Goal: Task Accomplishment & Management: Complete application form

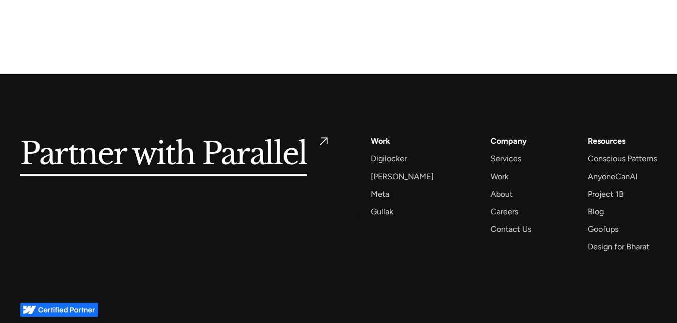
scroll to position [3633, 0]
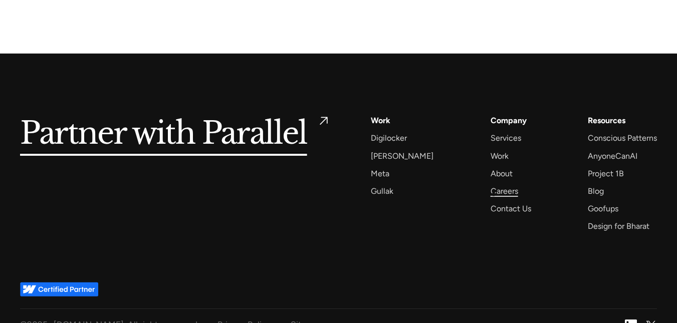
click at [494, 195] on div "Careers" at bounding box center [505, 192] width 28 height 14
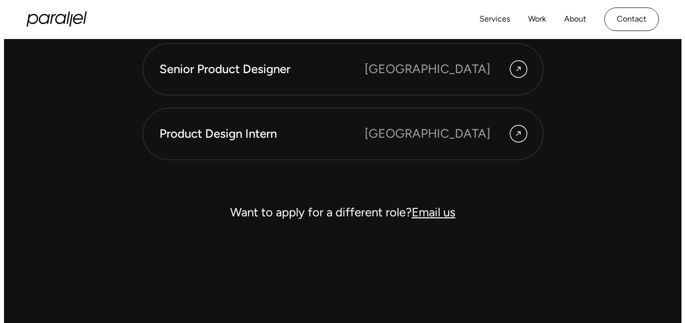
scroll to position [2898, 0]
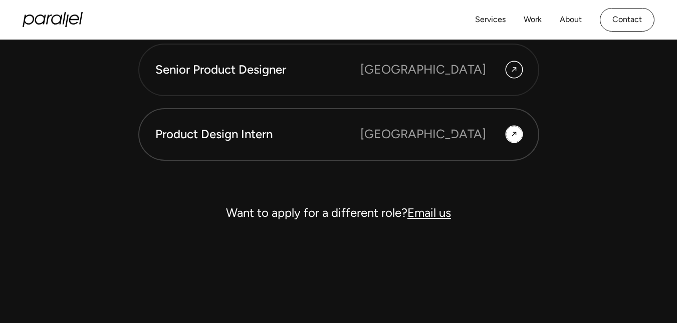
click at [452, 135] on div "[GEOGRAPHIC_DATA]" at bounding box center [424, 134] width 126 height 19
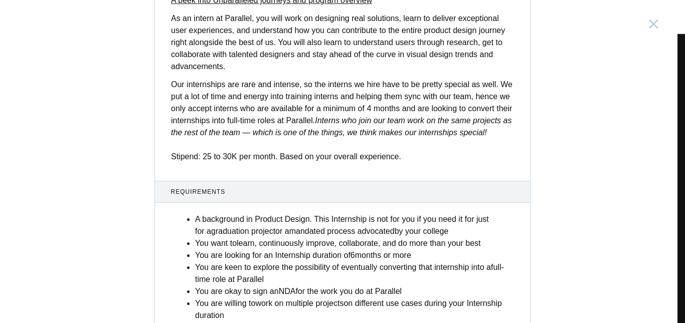
scroll to position [436, 0]
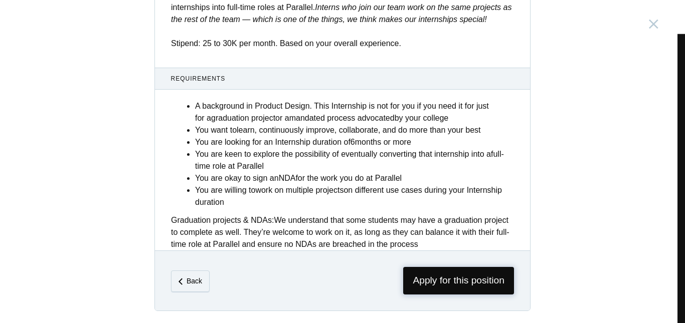
click at [457, 276] on span "Apply for this position" at bounding box center [458, 281] width 111 height 28
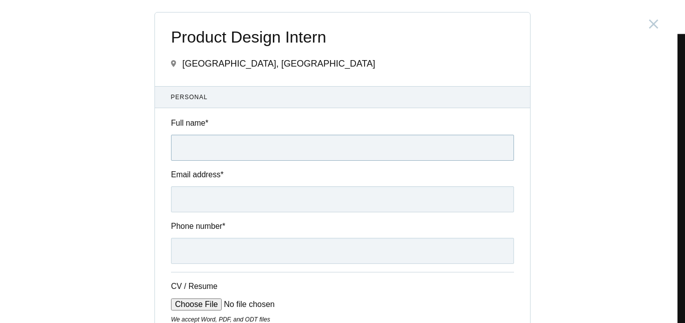
click at [268, 143] on input "Full name *" at bounding box center [342, 148] width 343 height 26
type input "[PERSON_NAME][DOMAIN_NAME]"
click at [191, 206] on input "Email address *" at bounding box center [342, 200] width 343 height 26
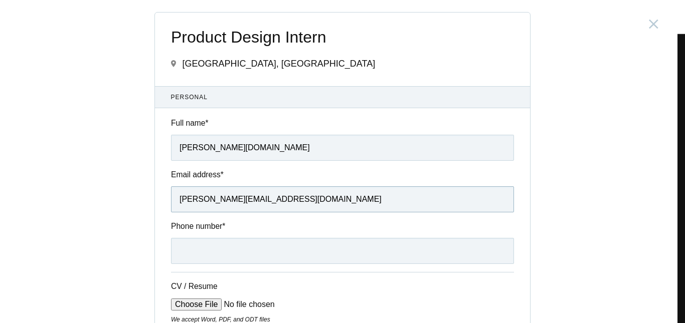
type input "[PERSON_NAME][EMAIL_ADDRESS][DOMAIN_NAME]"
click at [267, 228] on label "Phone number *" at bounding box center [342, 227] width 343 height 12
click at [267, 238] on input "Phone number *" at bounding box center [342, 251] width 343 height 26
click at [194, 256] on input "Phone number *" at bounding box center [342, 251] width 343 height 26
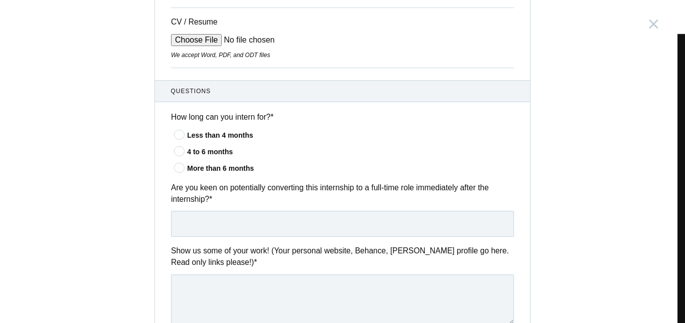
scroll to position [265, 0]
type input "9605169075"
click at [227, 228] on input "text" at bounding box center [342, 224] width 343 height 26
type input "T"
type input "yes"
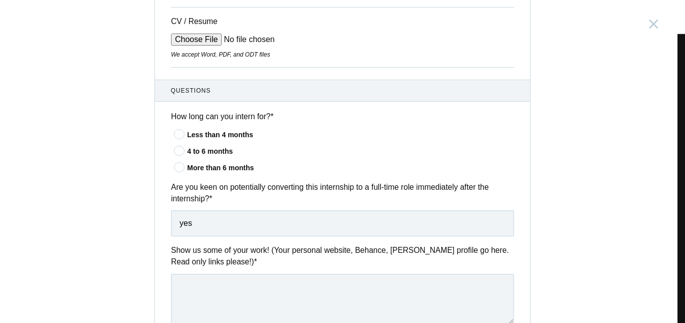
click at [179, 151] on icon at bounding box center [179, 150] width 19 height 7
click at [0, 0] on input"] "4 to 6 months" at bounding box center [0, 0] width 0 height 0
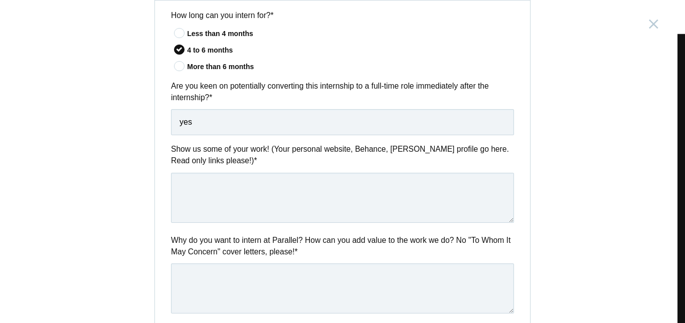
scroll to position [368, 0]
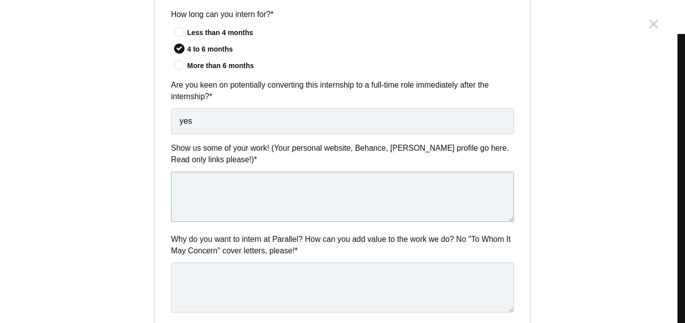
click at [191, 199] on textarea at bounding box center [342, 197] width 343 height 50
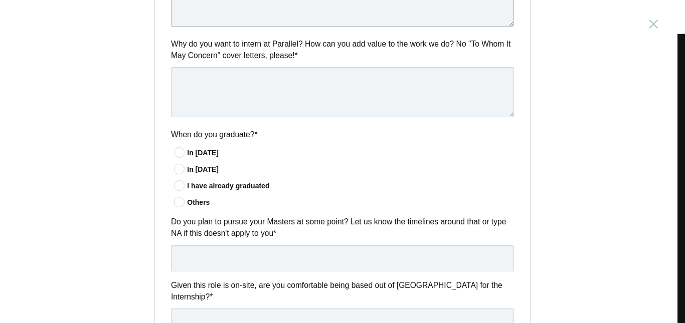
scroll to position [564, 0]
click at [173, 182] on icon at bounding box center [179, 185] width 19 height 7
click at [0, 0] on input"] "I have already graduated" at bounding box center [0, 0] width 0 height 0
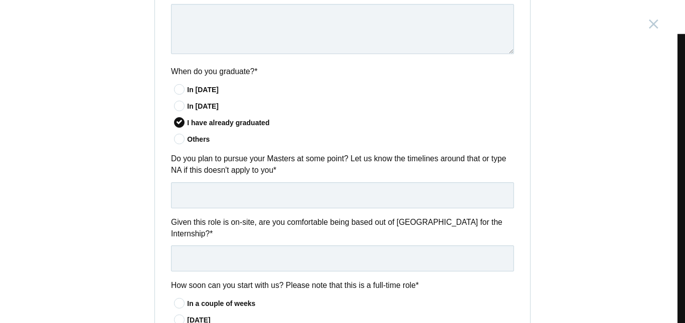
scroll to position [628, 0]
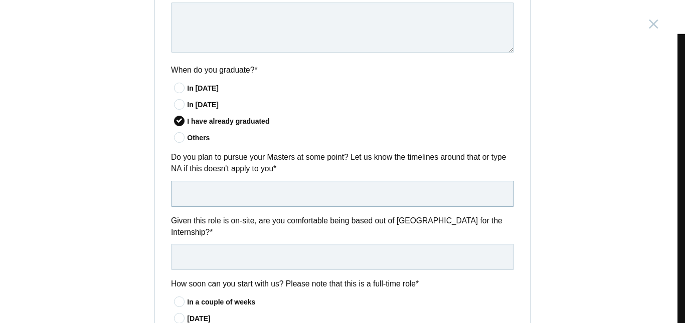
click at [208, 194] on input "text" at bounding box center [342, 194] width 343 height 26
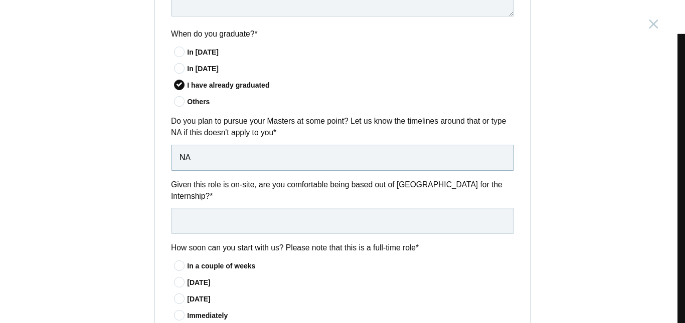
scroll to position [668, 0]
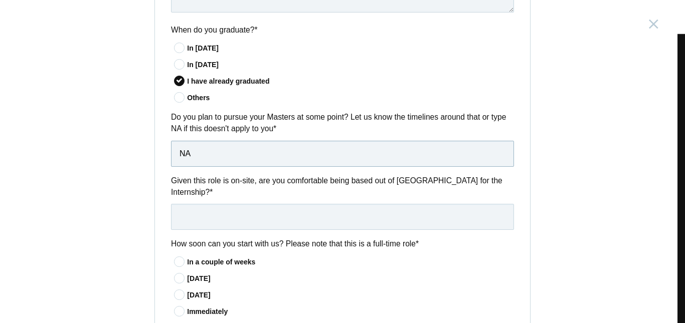
type input "NA"
click at [208, 204] on input "text" at bounding box center [342, 217] width 343 height 26
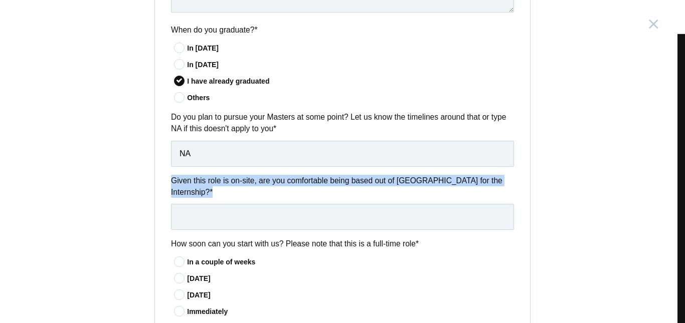
drag, startPoint x: 500, startPoint y: 180, endPoint x: 146, endPoint y: 173, distance: 353.6
click at [146, 173] on div "Product Design Intern [GEOGRAPHIC_DATA], [GEOGRAPHIC_DATA] Submitting form fail…" at bounding box center [342, 161] width 685 height 323
copy label "Given this role is on-site, are you comfortable being based out of [GEOGRAPHIC_…"
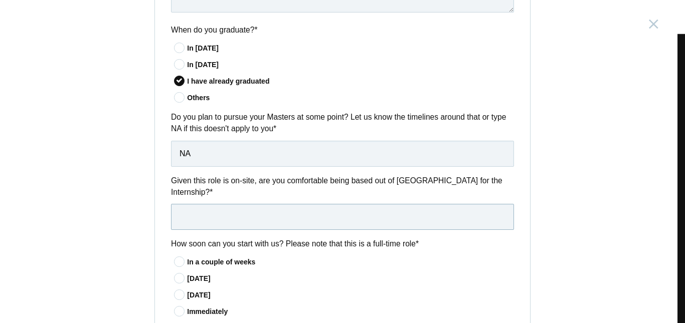
click at [179, 204] on input "text" at bounding box center [342, 217] width 343 height 26
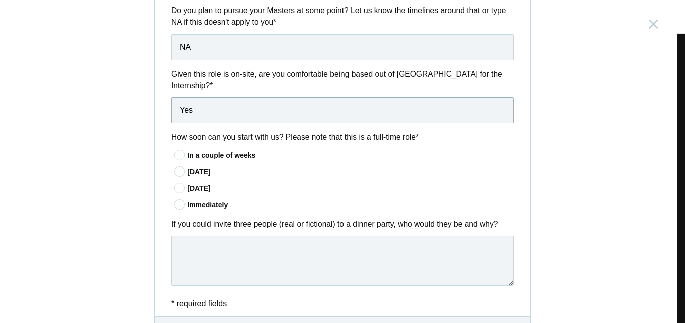
scroll to position [793, 0]
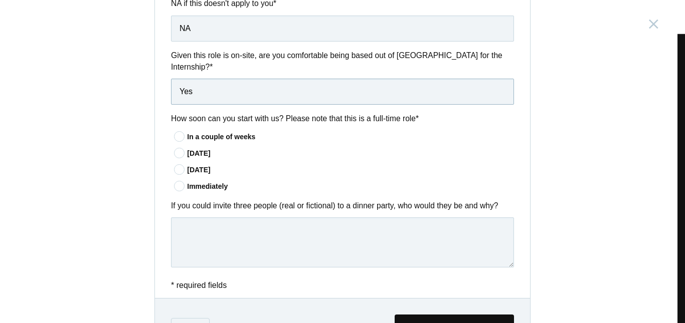
type input "Yes"
click at [177, 183] on icon at bounding box center [179, 186] width 19 height 7
click at [0, 0] on input"] "Immediately" at bounding box center [0, 0] width 0 height 0
click at [194, 218] on textarea at bounding box center [342, 243] width 343 height 50
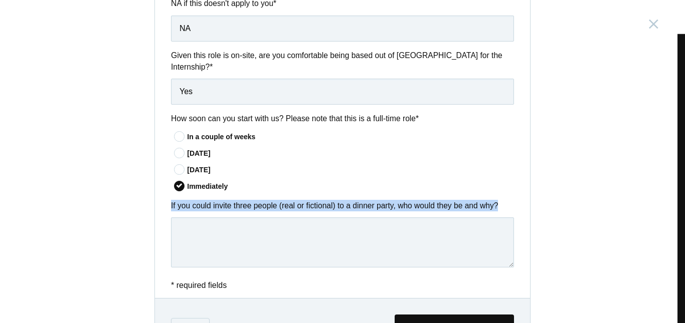
drag, startPoint x: 498, startPoint y: 188, endPoint x: 168, endPoint y: 192, distance: 330.0
copy label "If you could invite three people (real or fictional) to a dinner party, who wou…"
click at [505, 200] on label "If you could invite three people (real or fictional) to a dinner party, who wou…" at bounding box center [342, 206] width 343 height 12
drag, startPoint x: 505, startPoint y: 197, endPoint x: 133, endPoint y: 193, distance: 372.1
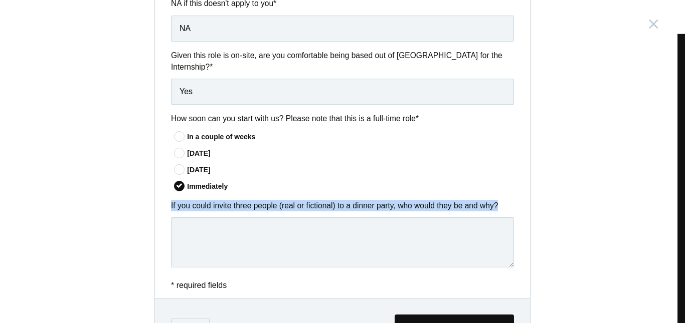
click at [133, 193] on div "Product Design Intern [GEOGRAPHIC_DATA], [GEOGRAPHIC_DATA] Submitting form fail…" at bounding box center [342, 161] width 685 height 323
copy label "If you could invite three people (real or fictional) to a dinner party, who wou…"
click at [183, 230] on textarea at bounding box center [342, 243] width 343 height 50
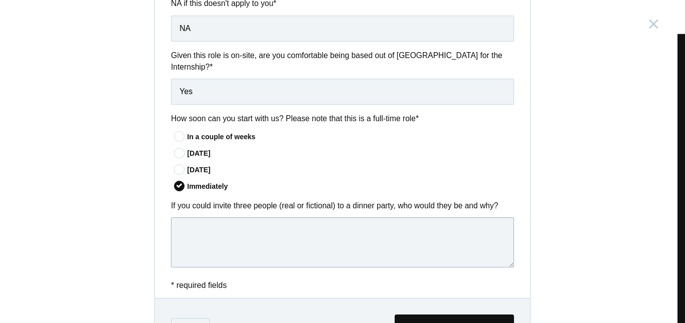
paste textarea "If I could invite three people to a dinner party, I’d choose [PERSON_NAME], [PE…"
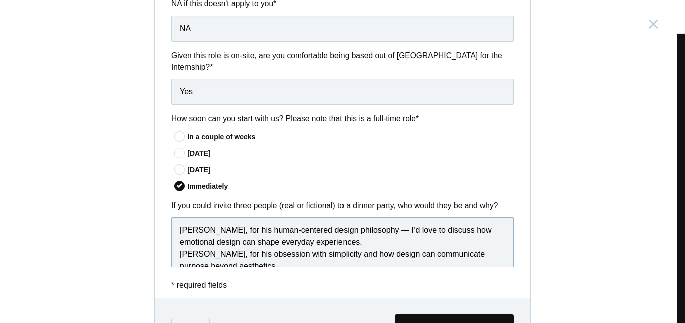
scroll to position [38, 0]
type textarea "If I could invite three people to a dinner party, I’d choose [PERSON_NAME], [PE…"
